Goal: Information Seeking & Learning: Learn about a topic

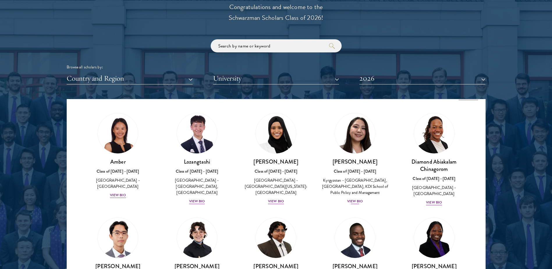
scroll to position [9, 0]
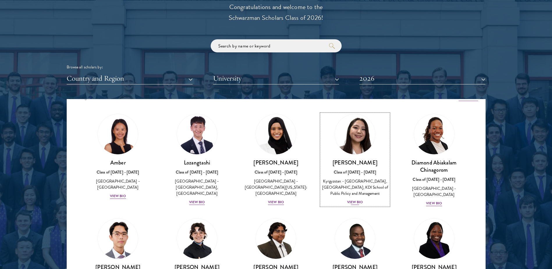
click at [356, 165] on h3 "[PERSON_NAME]" at bounding box center [354, 162] width 67 height 7
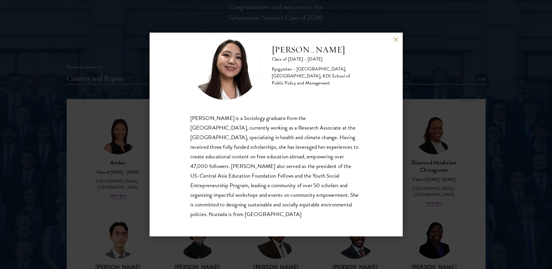
scroll to position [20, 0]
click at [394, 41] on button at bounding box center [395, 39] width 5 height 5
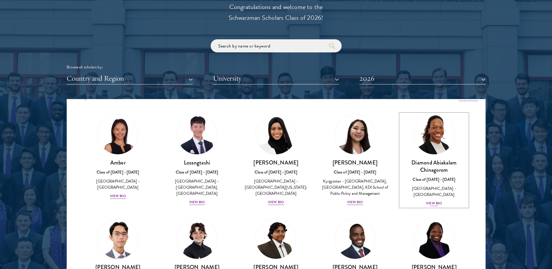
click at [439, 146] on img at bounding box center [434, 134] width 44 height 44
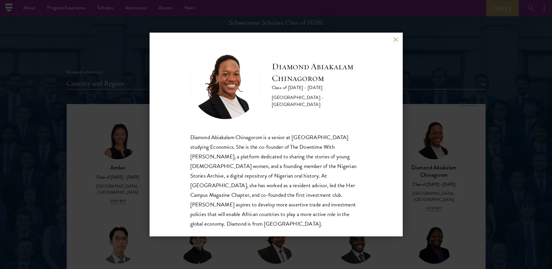
scroll to position [668, 0]
click at [394, 40] on button at bounding box center [395, 39] width 5 height 5
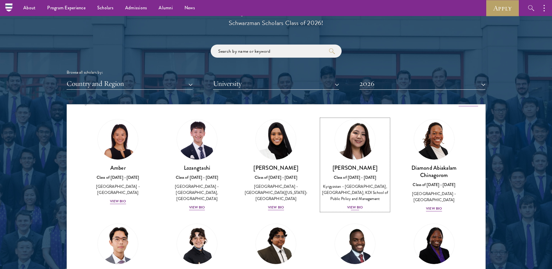
click at [352, 146] on img at bounding box center [355, 139] width 44 height 44
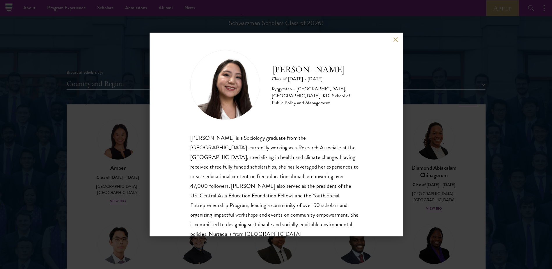
scroll to position [20, 0]
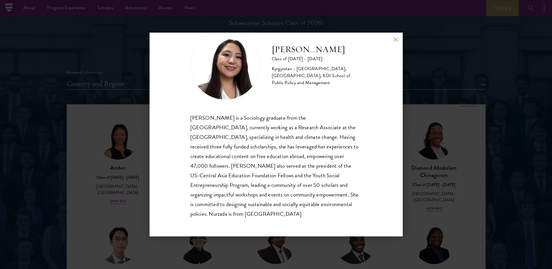
click at [396, 40] on button at bounding box center [395, 39] width 5 height 5
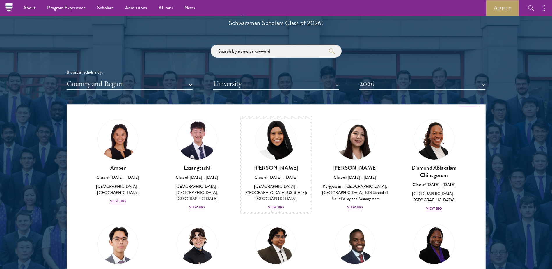
click at [276, 148] on img at bounding box center [276, 139] width 44 height 44
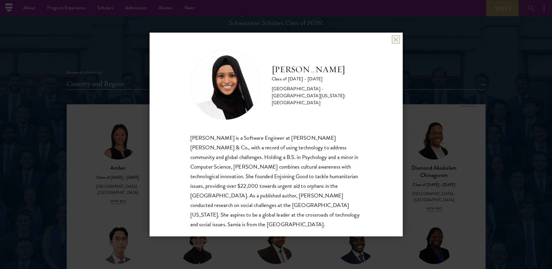
click at [395, 37] on button at bounding box center [395, 39] width 5 height 5
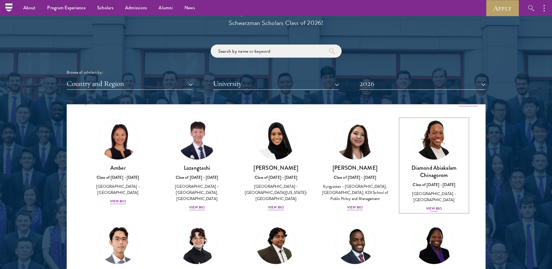
click at [431, 162] on link "Diamond Abiakalam [GEOGRAPHIC_DATA] Class of [DATE] - [DATE] [GEOGRAPHIC_DATA] …" at bounding box center [433, 165] width 67 height 93
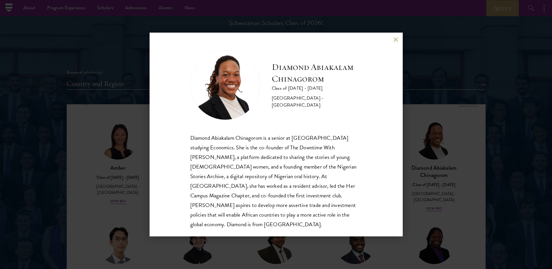
click at [396, 40] on button at bounding box center [395, 39] width 5 height 5
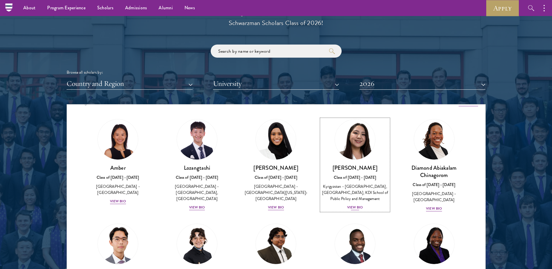
click at [346, 138] on img at bounding box center [355, 139] width 44 height 44
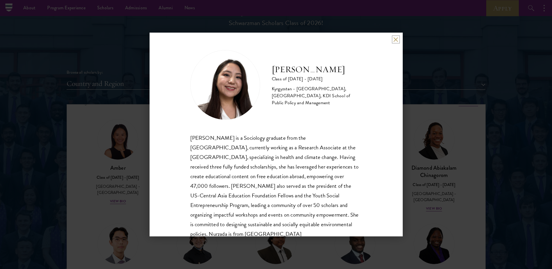
click at [395, 42] on button at bounding box center [395, 39] width 5 height 5
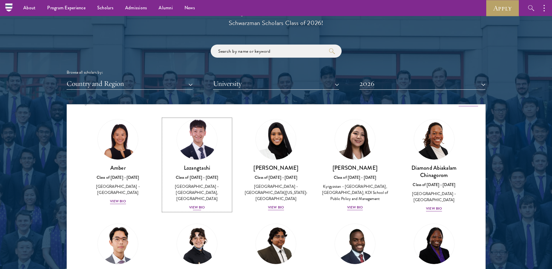
click at [210, 149] on img at bounding box center [197, 139] width 44 height 44
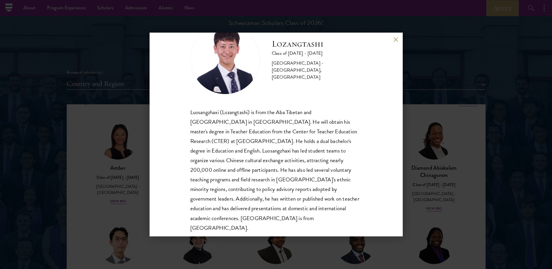
scroll to position [30, 0]
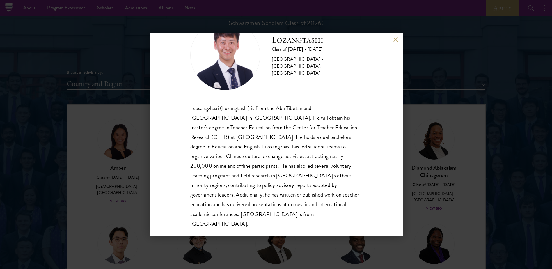
click at [145, 164] on div "Lozangtashi Class of [DATE] - [DATE] [GEOGRAPHIC_DATA] - [GEOGRAPHIC_DATA], [GE…" at bounding box center [276, 134] width 552 height 269
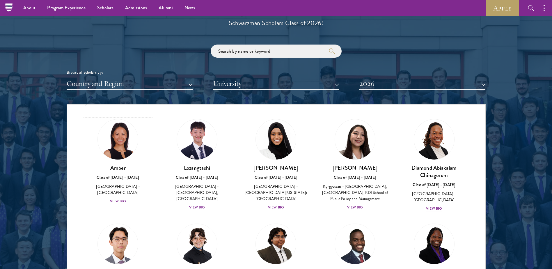
click at [125, 144] on img at bounding box center [118, 139] width 44 height 44
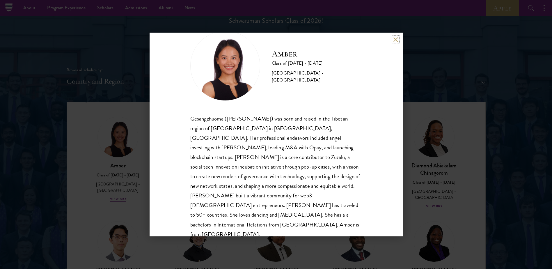
scroll to position [19, 0]
click at [424, 165] on div "Amber Class of [DATE] - [DATE] [GEOGRAPHIC_DATA] - [GEOGRAPHIC_DATA] Gesangzhuo…" at bounding box center [276, 134] width 552 height 269
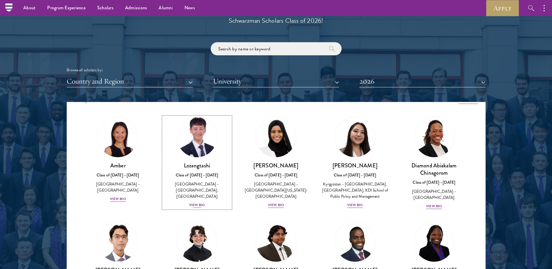
click at [193, 126] on img at bounding box center [197, 137] width 44 height 44
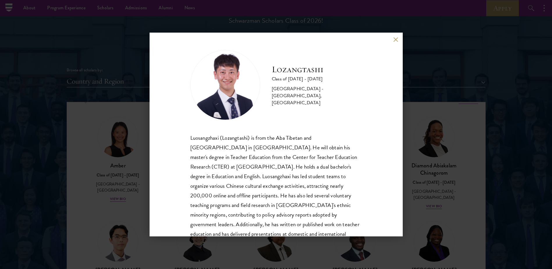
click at [419, 162] on div "Lozangtashi Class of [DATE] - [DATE] [GEOGRAPHIC_DATA] - [GEOGRAPHIC_DATA], [GE…" at bounding box center [276, 134] width 552 height 269
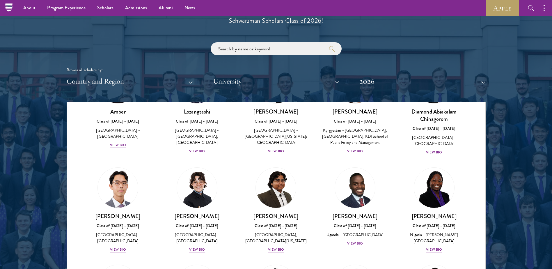
scroll to position [63, 0]
click at [200, 209] on img at bounding box center [197, 187] width 44 height 44
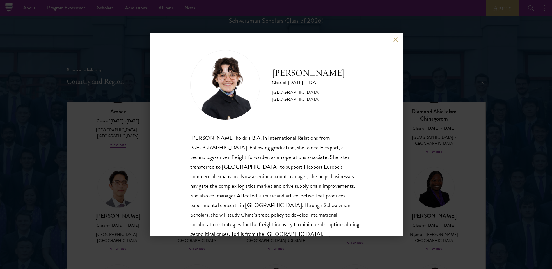
scroll to position [20, 0]
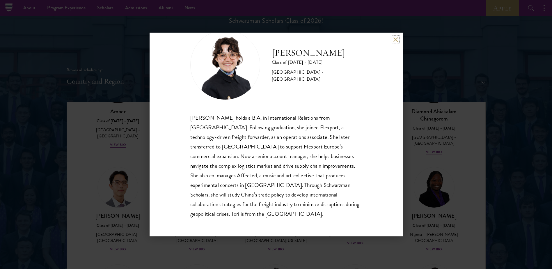
click at [394, 40] on button at bounding box center [395, 39] width 5 height 5
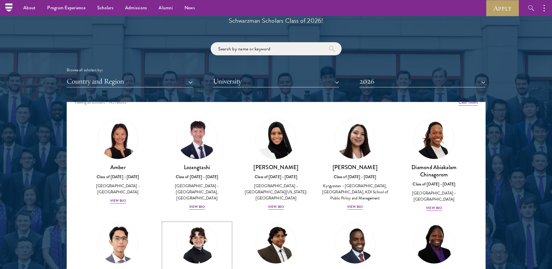
scroll to position [0, 0]
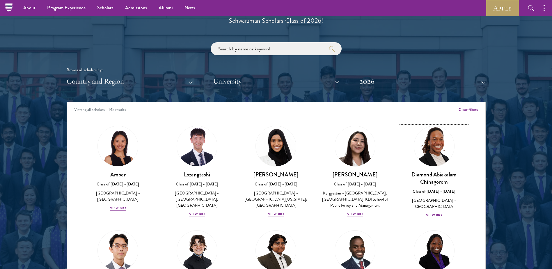
click at [429, 183] on h3 "Diamond Abiakalam Chinagorom" at bounding box center [433, 178] width 67 height 15
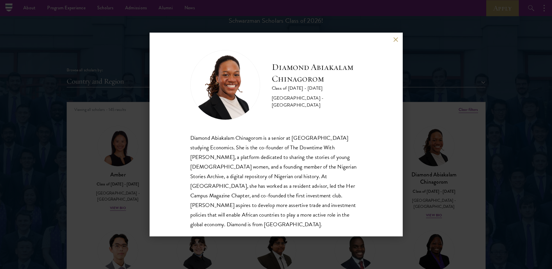
click at [397, 43] on div "Diamond Abiakalam [GEOGRAPHIC_DATA] Class of [DATE] - [DATE] [GEOGRAPHIC_DATA] …" at bounding box center [276, 135] width 253 height 204
